Goal: Task Accomplishment & Management: Use online tool/utility

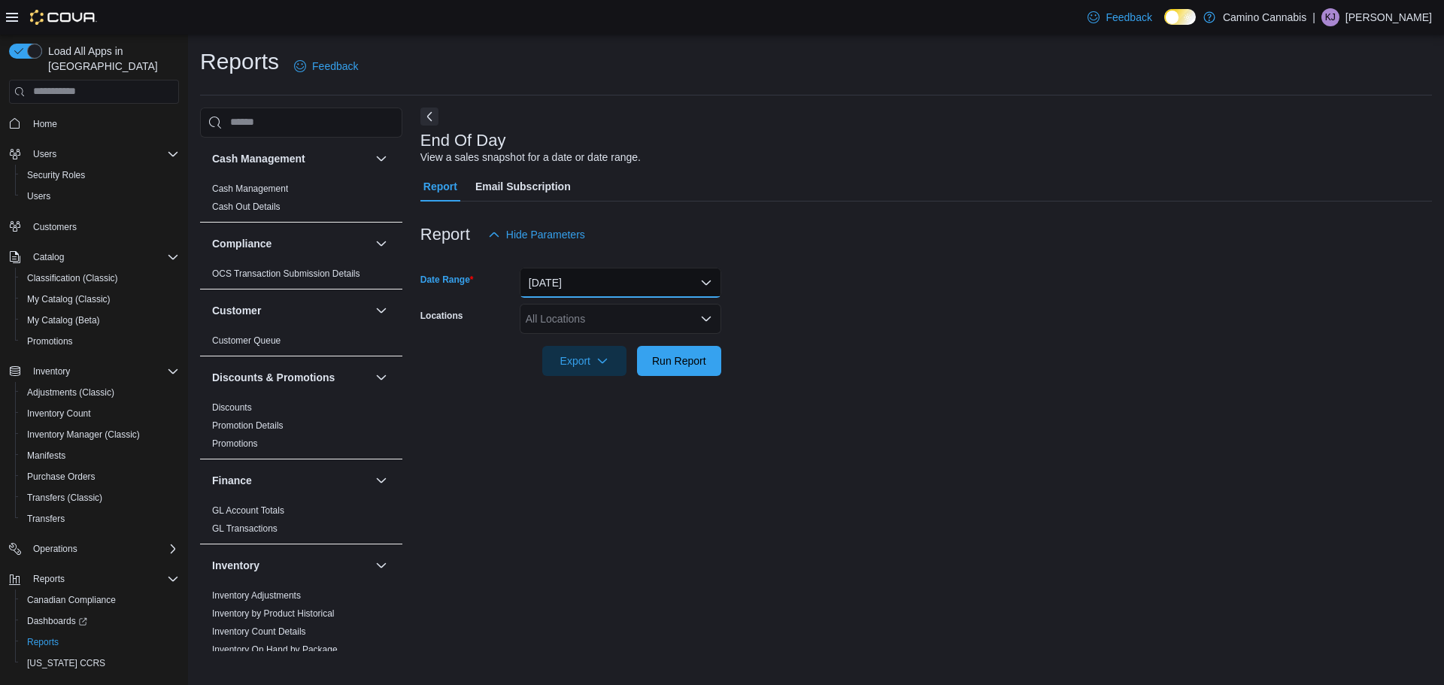
click at [579, 290] on button "[DATE]" at bounding box center [621, 283] width 202 height 30
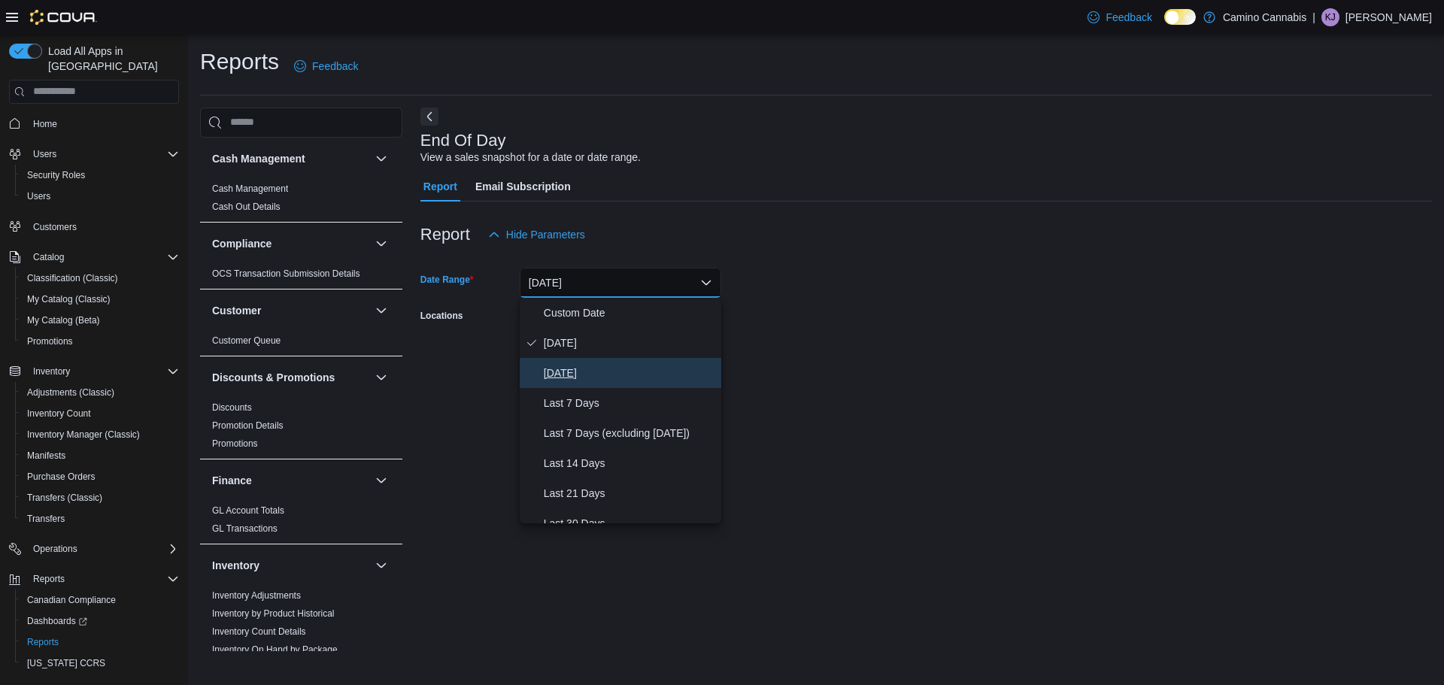
click at [576, 371] on span "[DATE]" at bounding box center [629, 373] width 171 height 18
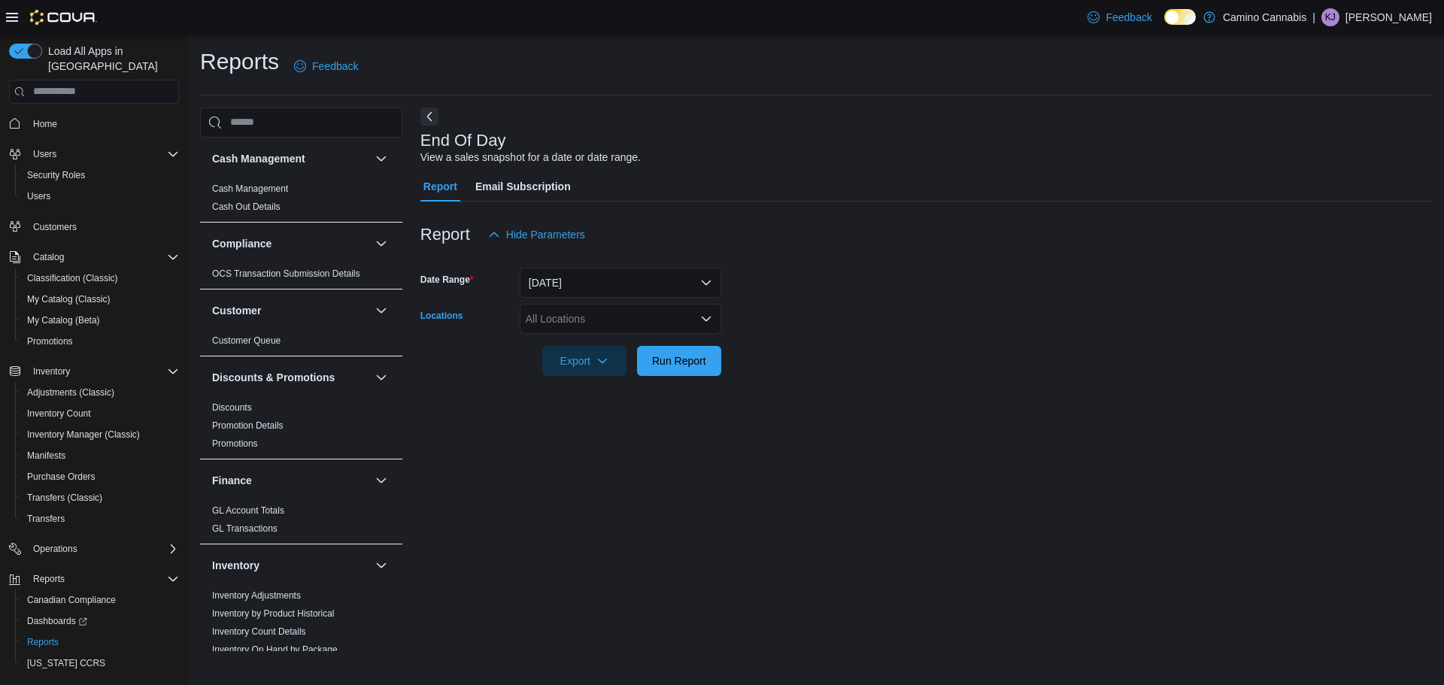
click at [565, 326] on div "All Locations" at bounding box center [621, 319] width 202 height 30
click at [567, 373] on span "7291 Fraser St." at bounding box center [604, 366] width 104 height 15
drag, startPoint x: 572, startPoint y: 409, endPoint x: 614, endPoint y: 408, distance: 42.1
click at [573, 409] on div "End Of Day View a sales snapshot for a date or date range. Report Email Subscri…" at bounding box center [926, 380] width 1012 height 544
click at [669, 366] on span "Run Report" at bounding box center [679, 360] width 54 height 15
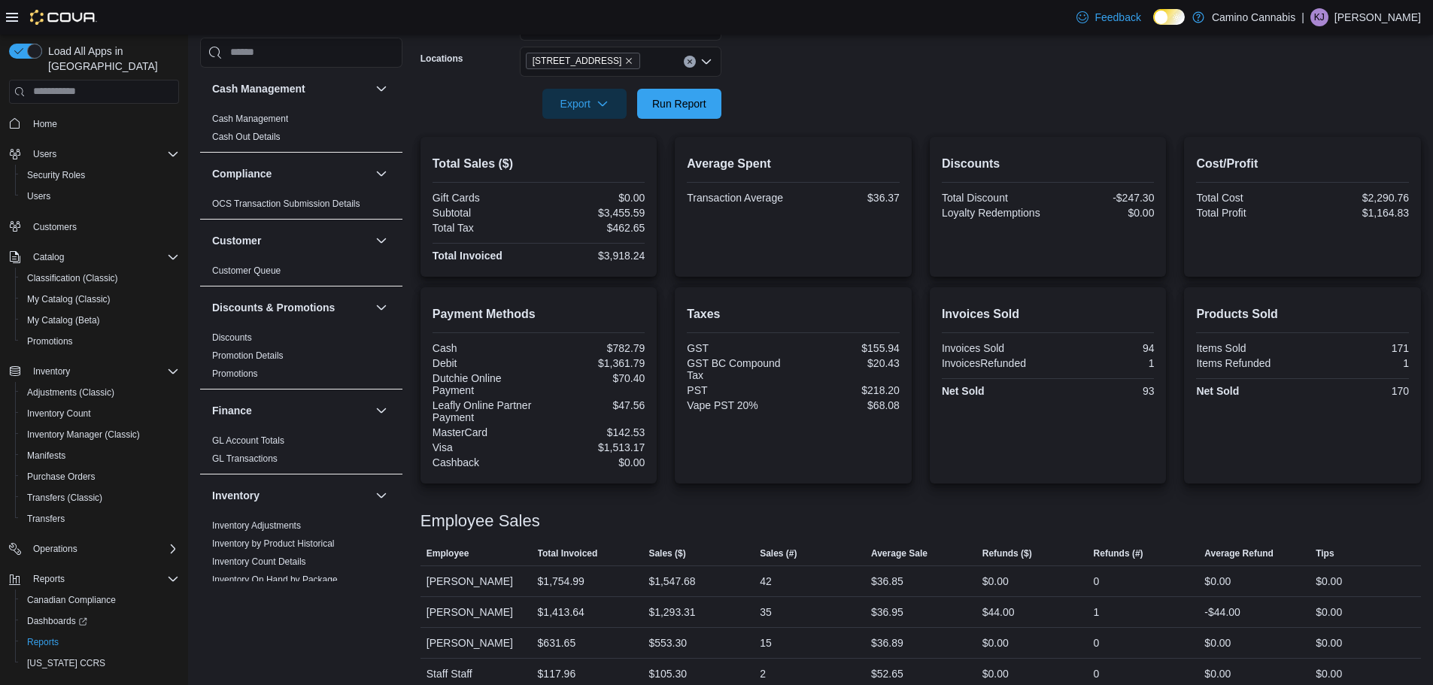
scroll to position [274, 0]
